Goal: Task Accomplishment & Management: Use online tool/utility

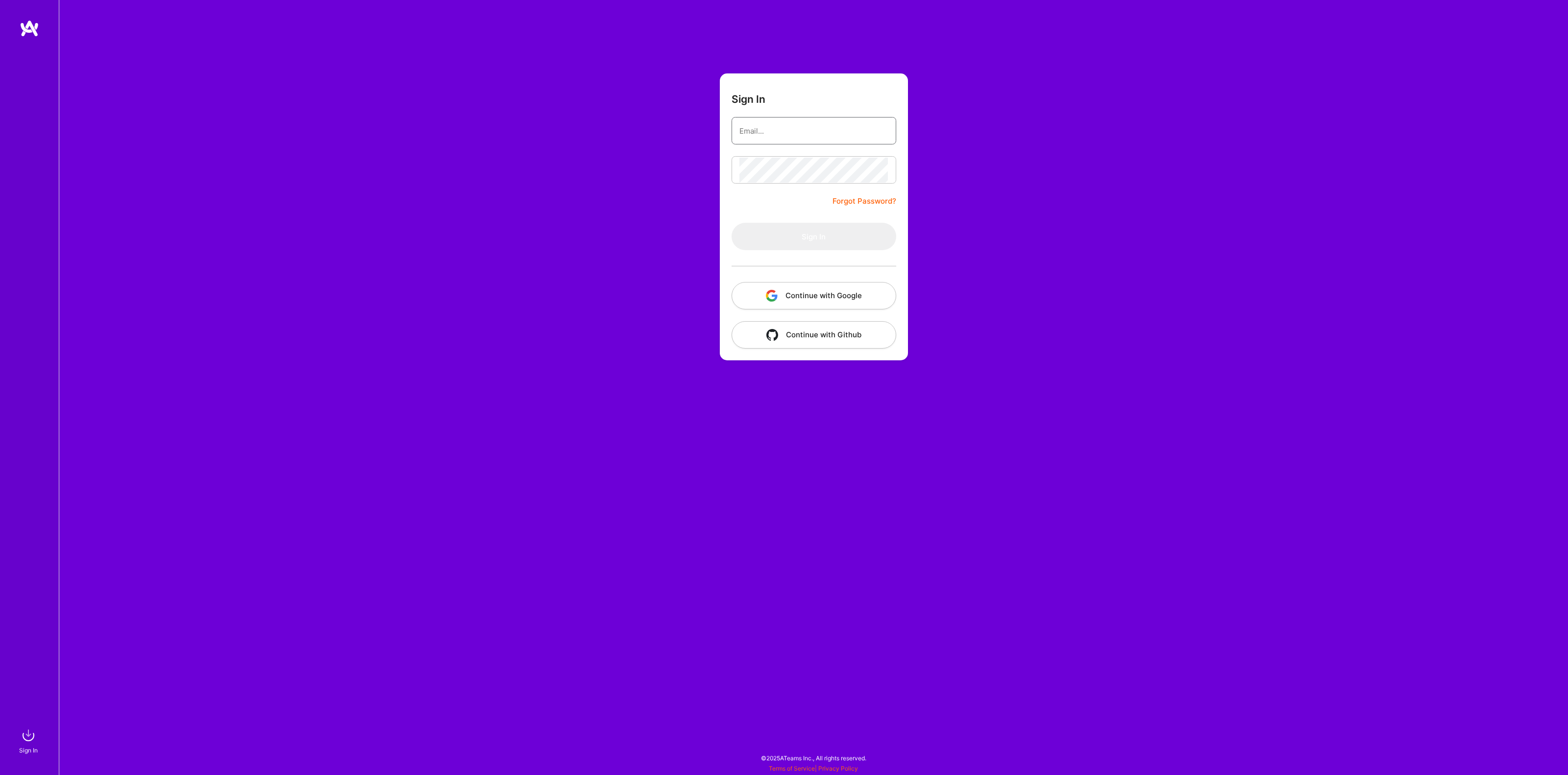
type input "[EMAIL_ADDRESS][DOMAIN_NAME]"
click at [799, 233] on button "Sign In" at bounding box center [814, 236] width 165 height 28
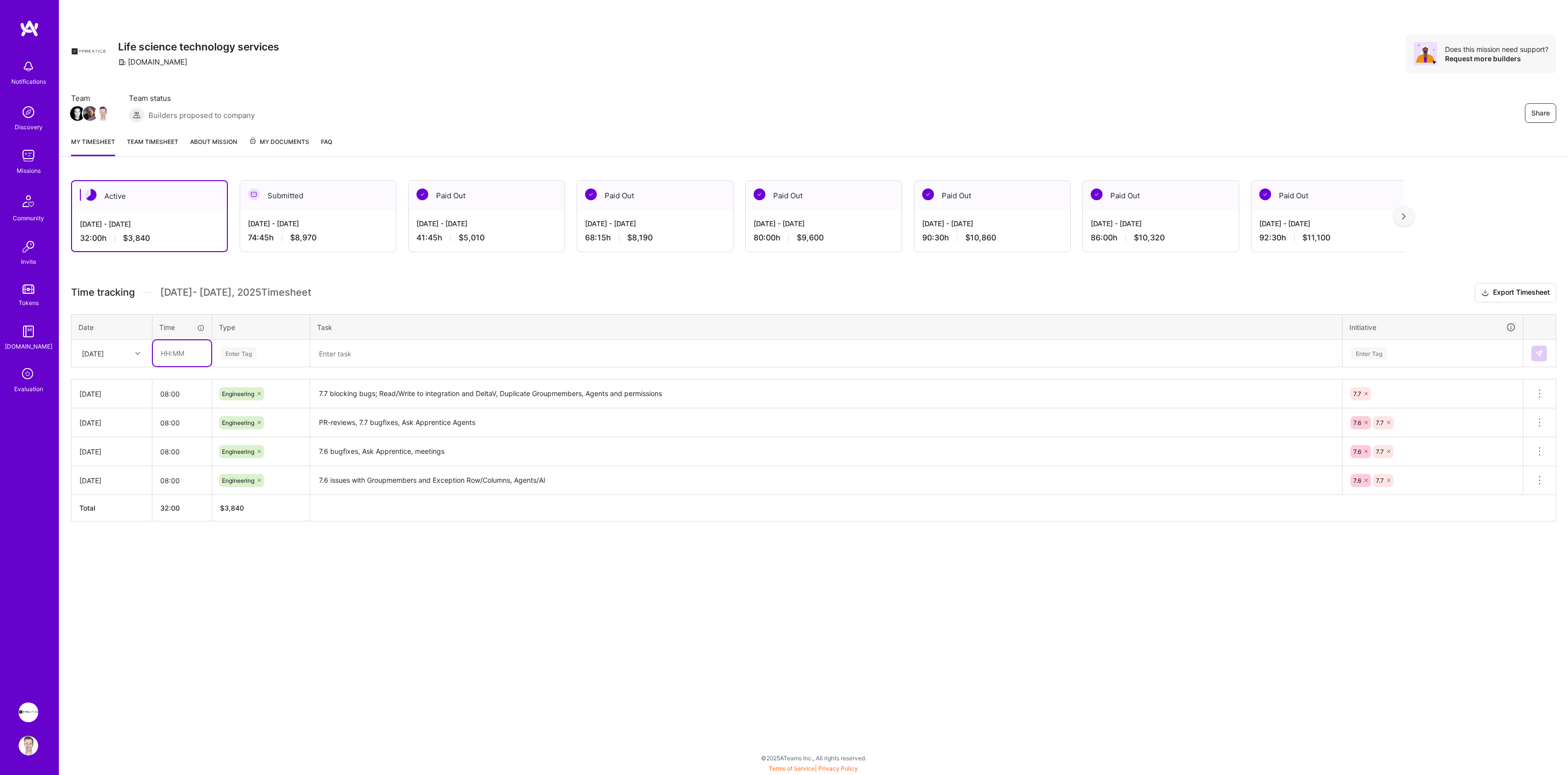
click at [186, 351] on input "text" at bounding box center [182, 353] width 58 height 26
type input "08:00"
click at [235, 354] on div "Enter Tag" at bounding box center [239, 353] width 36 height 15
click at [245, 455] on span "Engineering" at bounding box center [239, 455] width 42 height 13
click at [358, 358] on textarea at bounding box center [826, 354] width 1030 height 25
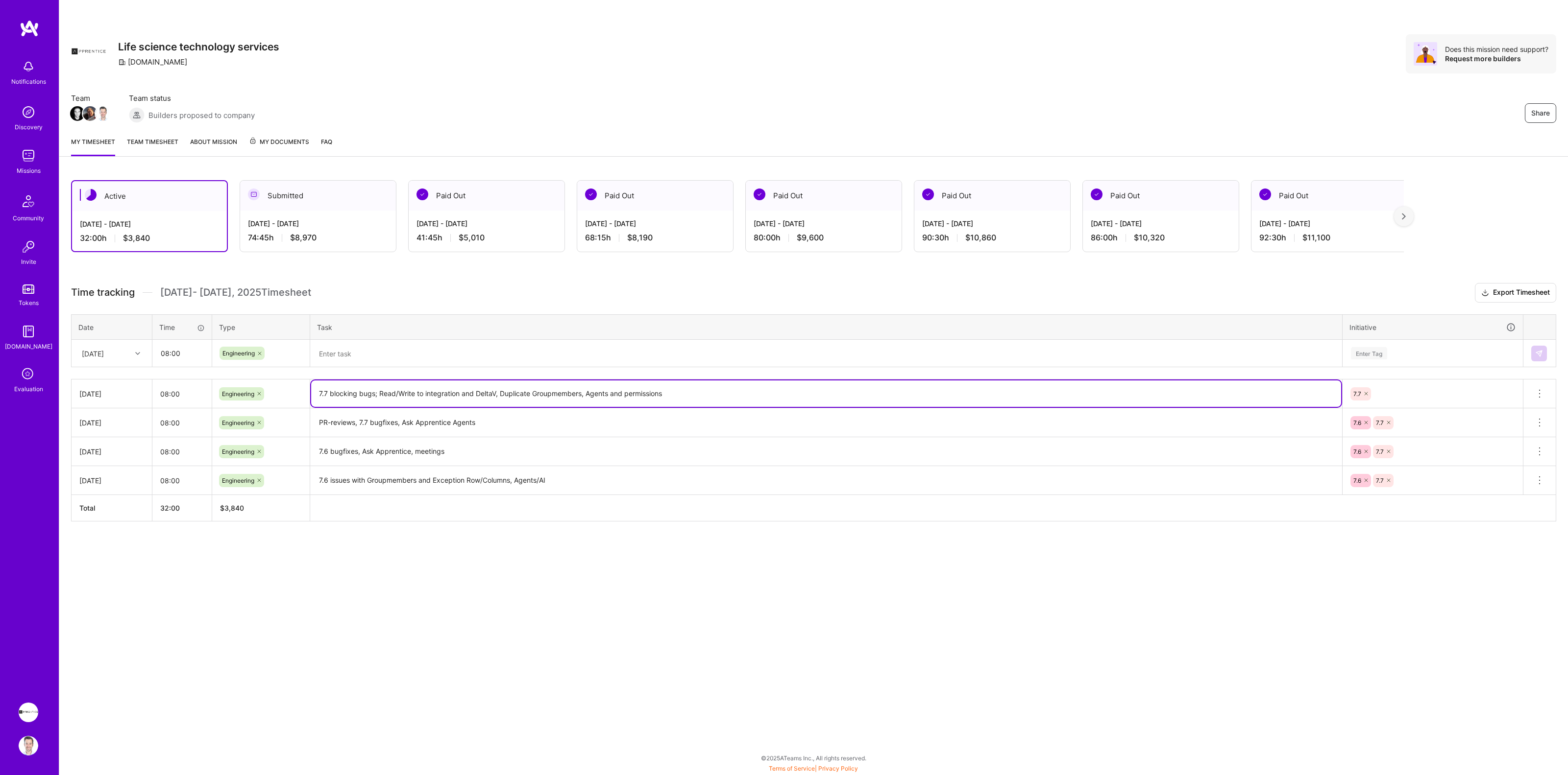
drag, startPoint x: 318, startPoint y: 395, endPoint x: 329, endPoint y: 394, distance: 11.0
click at [329, 394] on textarea "7.7 blocking bugs; Read/Write to integration and DeltaV, Duplicate Groupmembers…" at bounding box center [826, 393] width 1030 height 26
click at [323, 396] on textarea "7.7 blocking bugs; Read/Write to integration and DeltaV, Duplicate Groupmembers…" at bounding box center [826, 393] width 1030 height 26
drag, startPoint x: 320, startPoint y: 392, endPoint x: 376, endPoint y: 390, distance: 56.0
click at [376, 390] on textarea "7.7 blocking bugs; Read/Write to integration and DeltaV, Duplicate Groupmembers…" at bounding box center [826, 393] width 1030 height 26
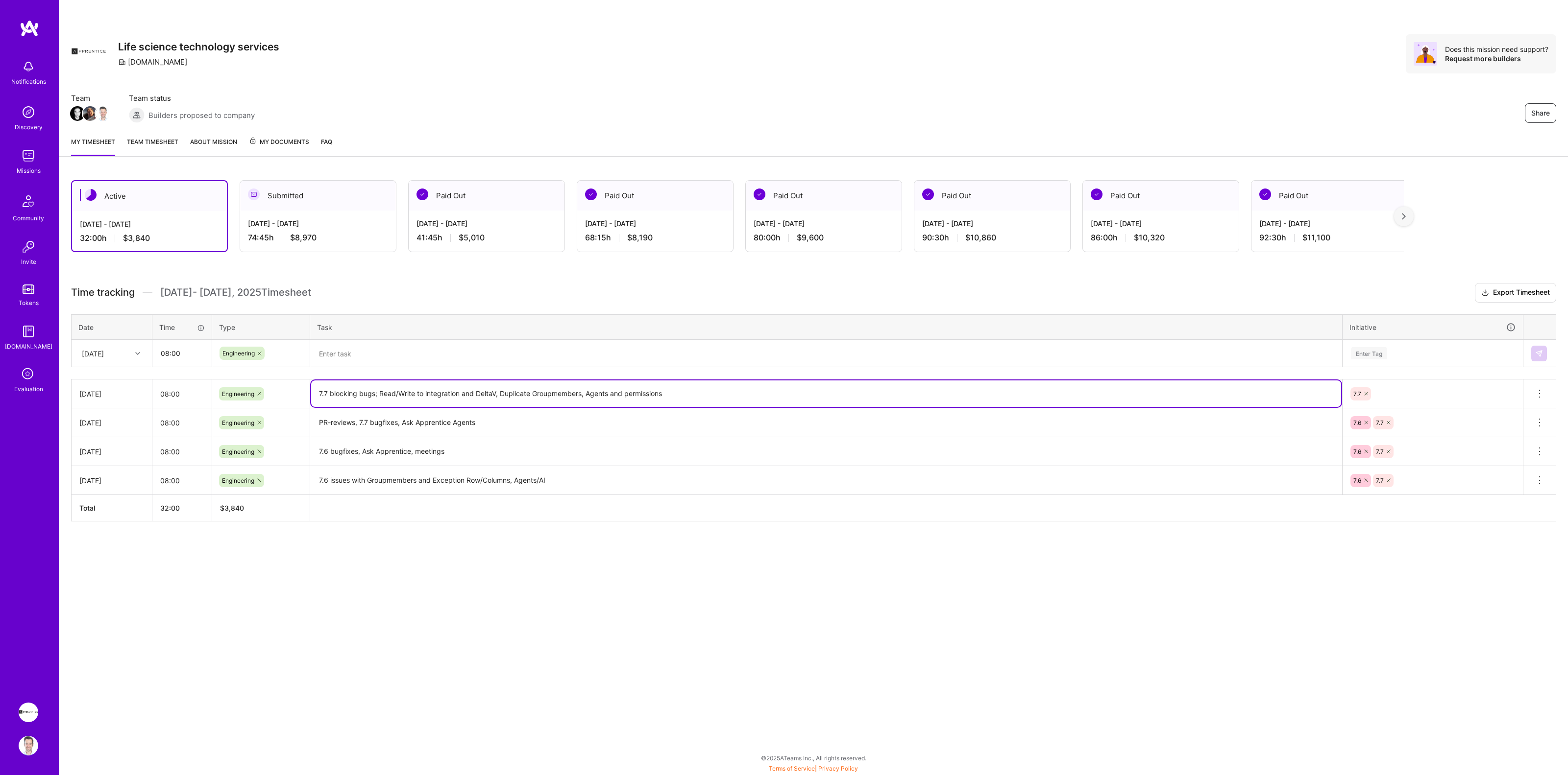
click at [380, 354] on textarea at bounding box center [826, 354] width 1030 height 26
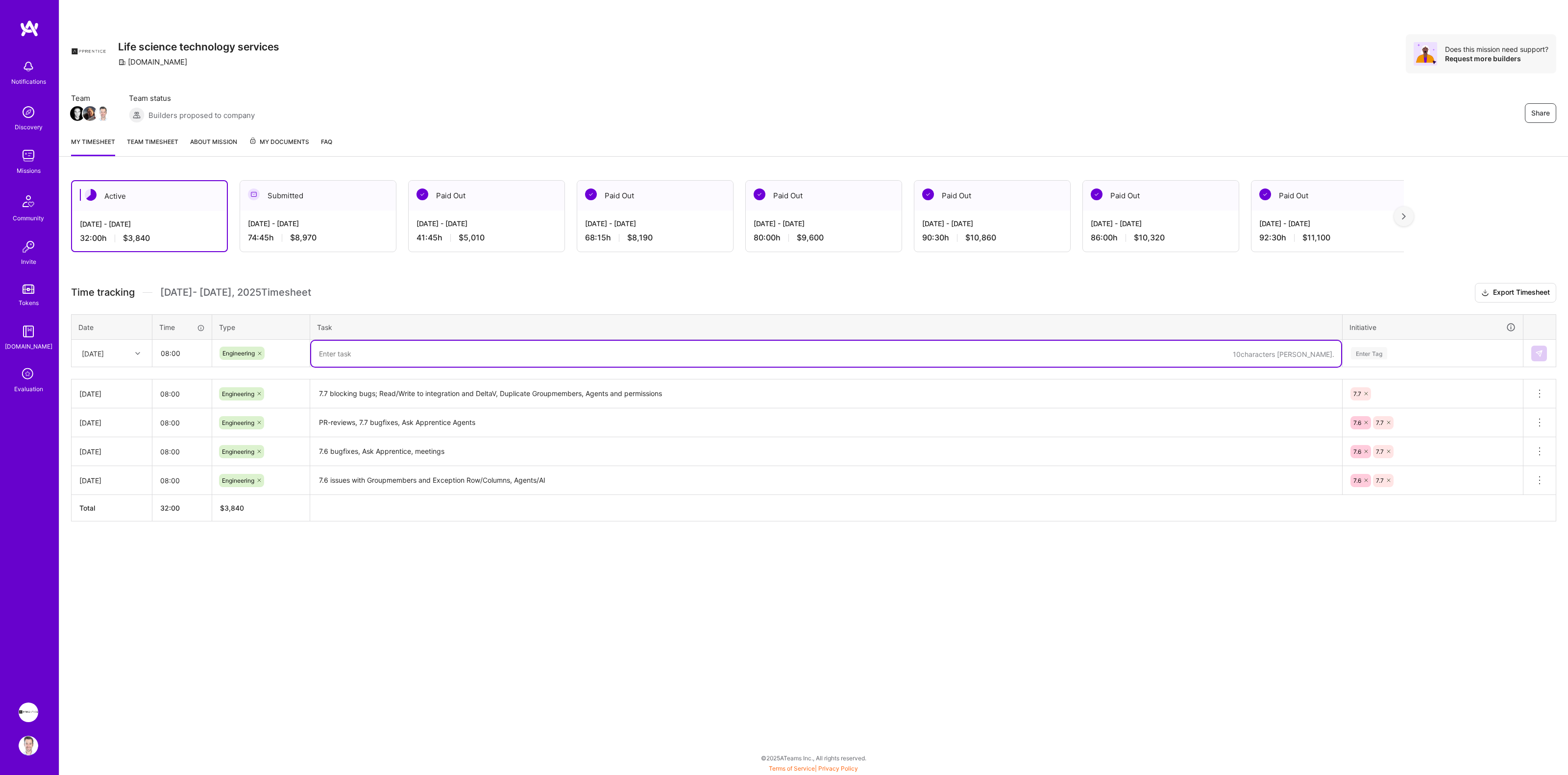
paste textarea "7.7 blocking bugs"
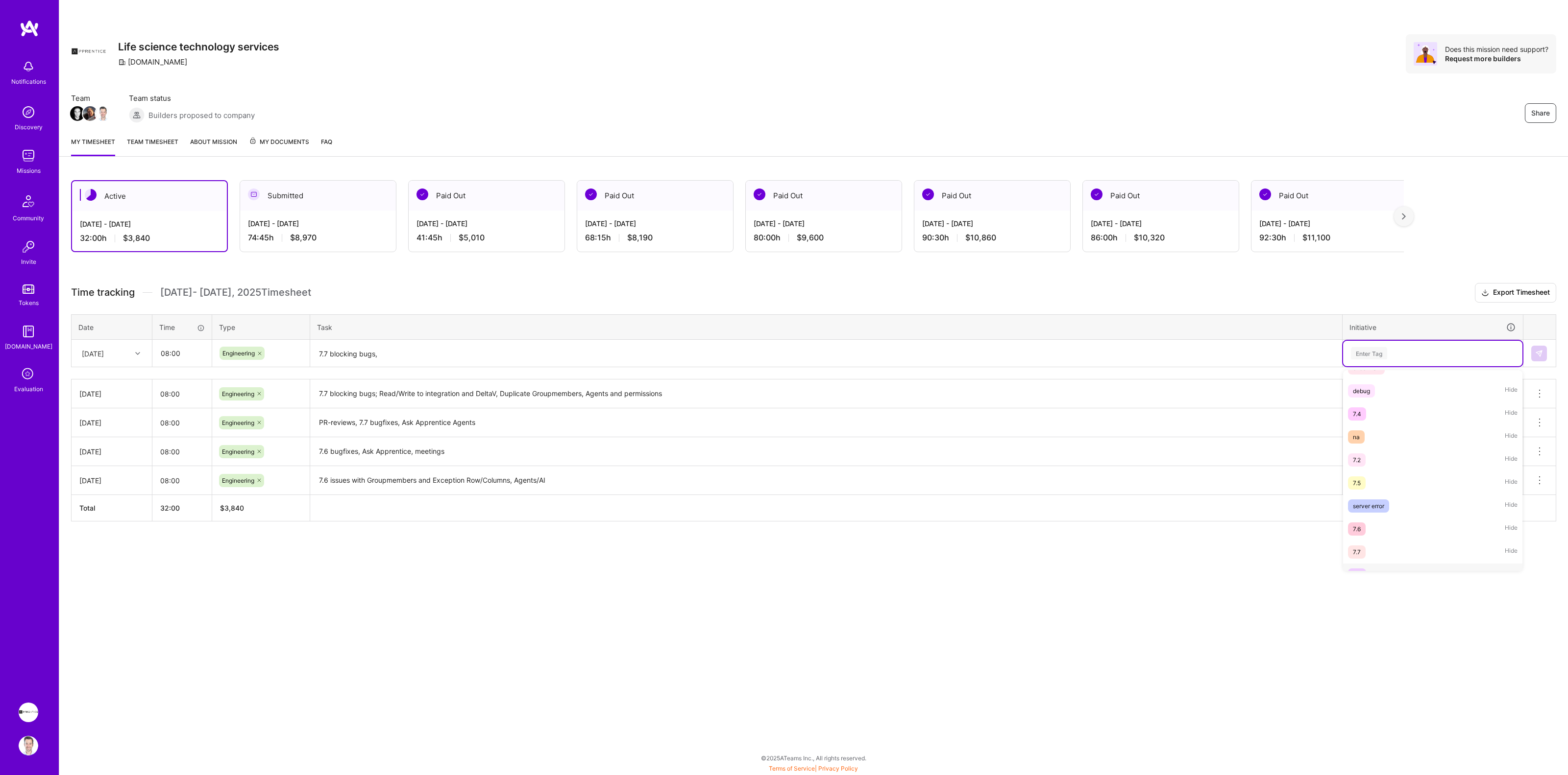
scroll to position [153, 0]
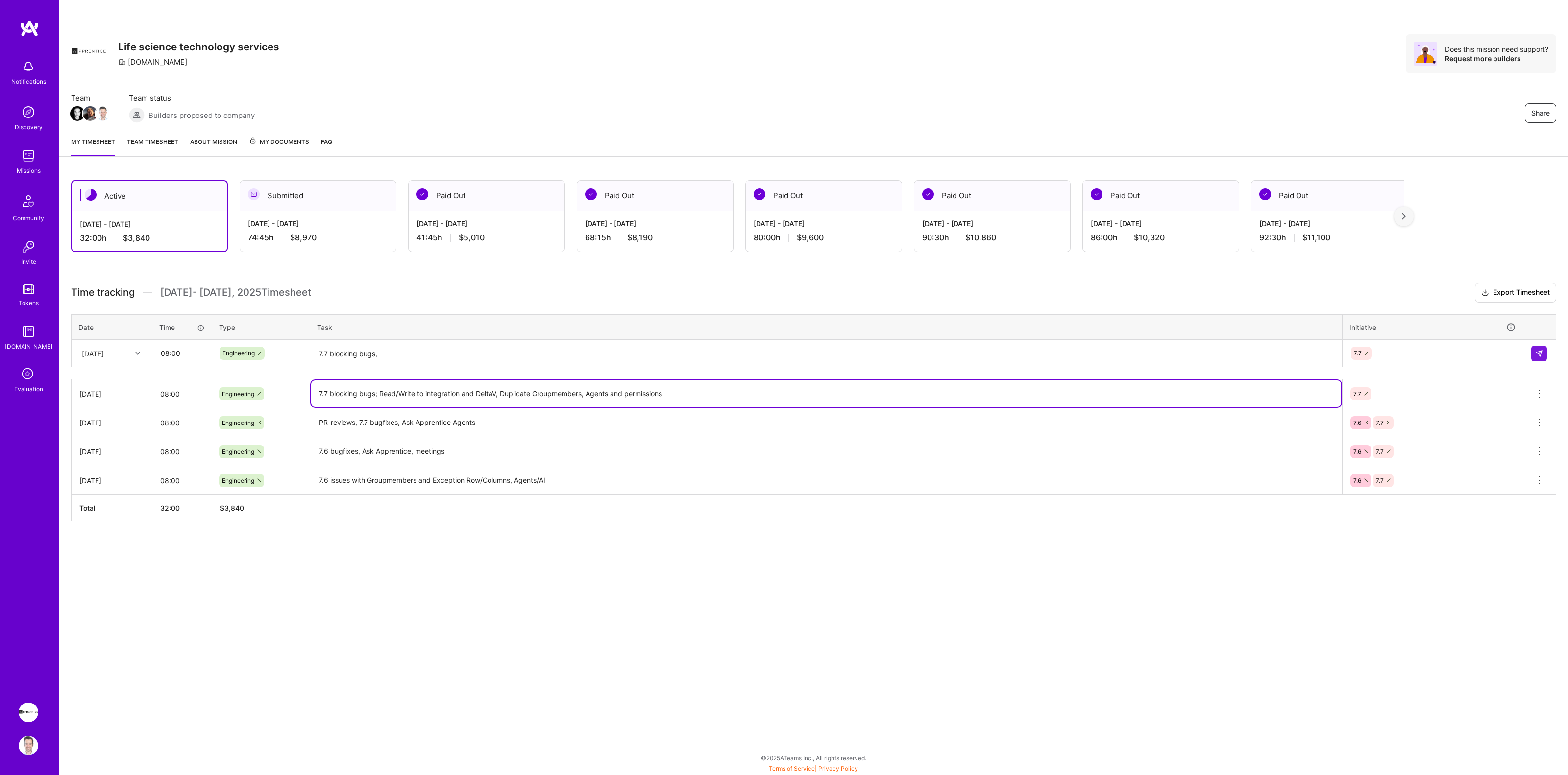
drag, startPoint x: 501, startPoint y: 390, endPoint x: 582, endPoint y: 392, distance: 81.0
click at [582, 392] on textarea "7.7 blocking bugs; Read/Write to integration and DeltaV, Duplicate Groupmembers…" at bounding box center [826, 393] width 1030 height 26
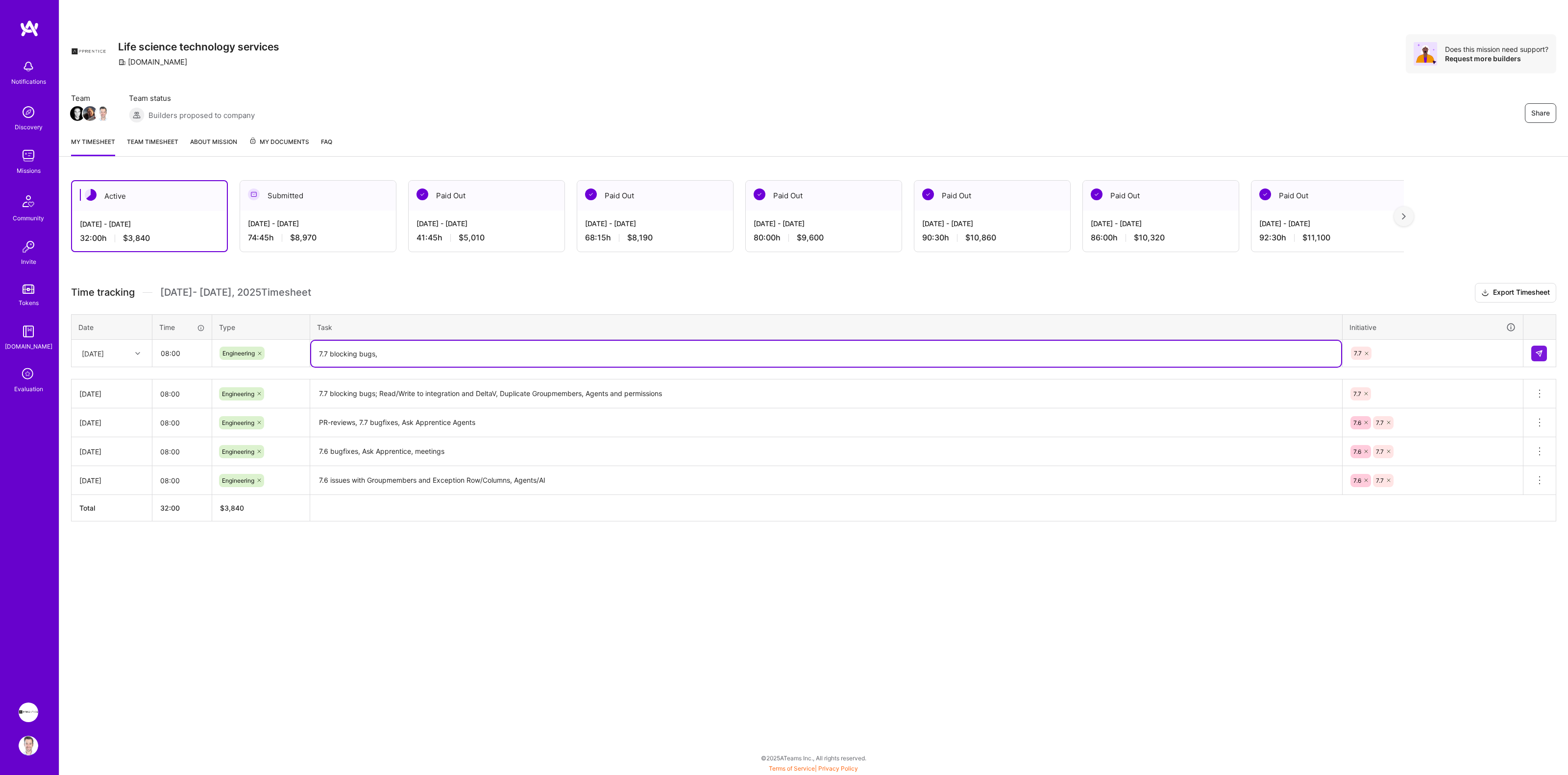
click at [576, 353] on textarea "7.7 blocking bugs," at bounding box center [826, 354] width 1030 height 26
paste textarea "Duplicate Groupmembers"
type textarea "7.7 blocking bugs, Duplicate Groupmembers, AI Permissions and allowlist"
